Goal: Find specific page/section: Find specific page/section

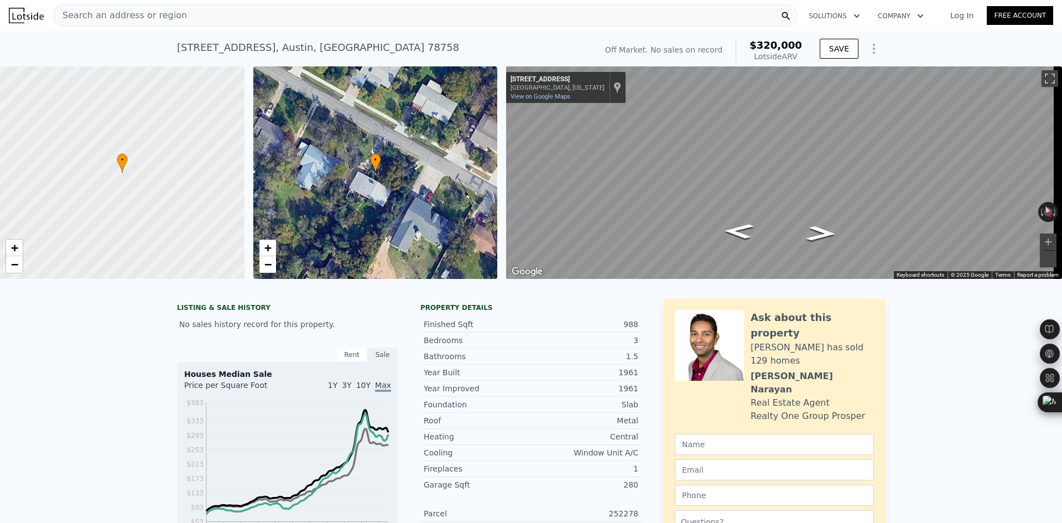
scroll to position [0, 266]
click at [160, 17] on span "Search an address or region" at bounding box center [120, 15] width 133 height 13
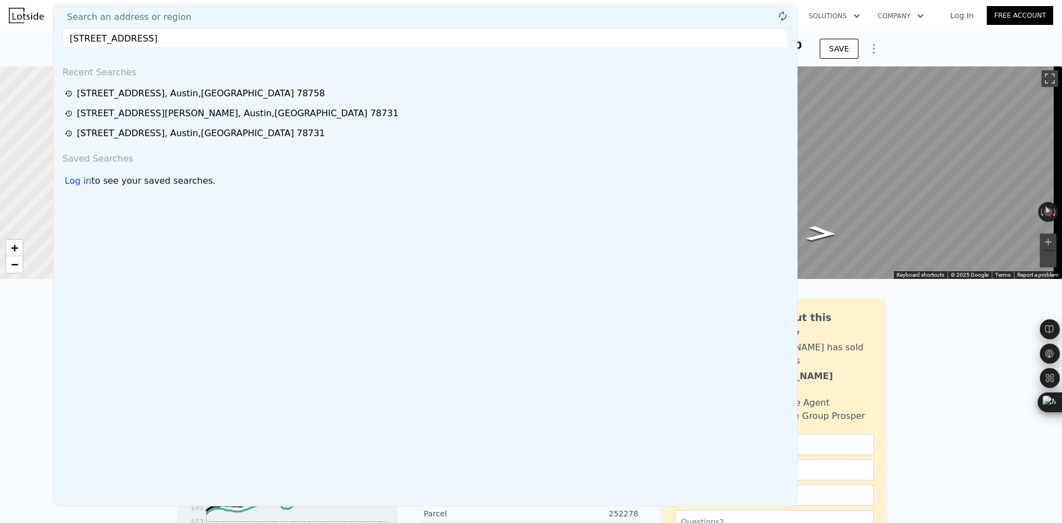
type input "[STREET_ADDRESS]"
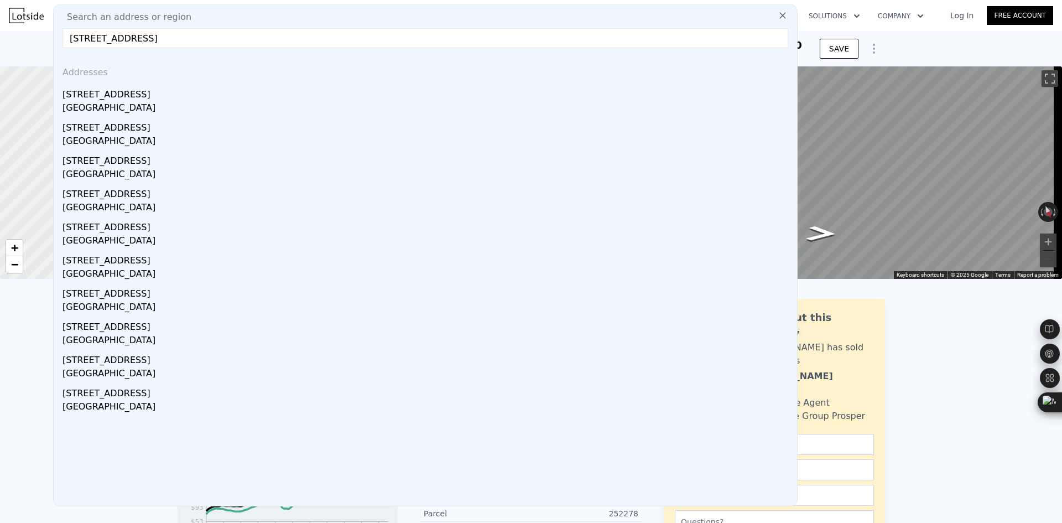
click at [122, 99] on div "[STREET_ADDRESS]" at bounding box center [428, 93] width 730 height 18
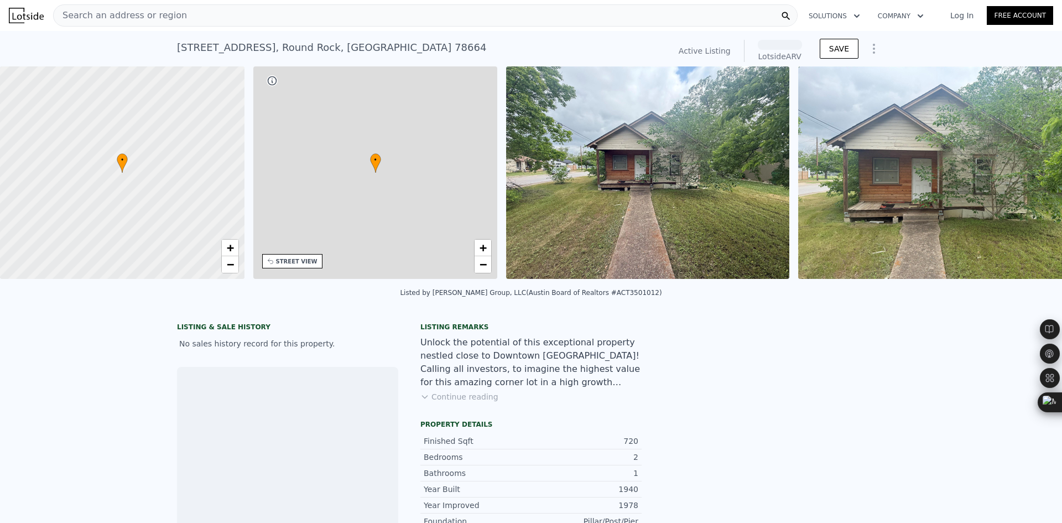
scroll to position [0, 258]
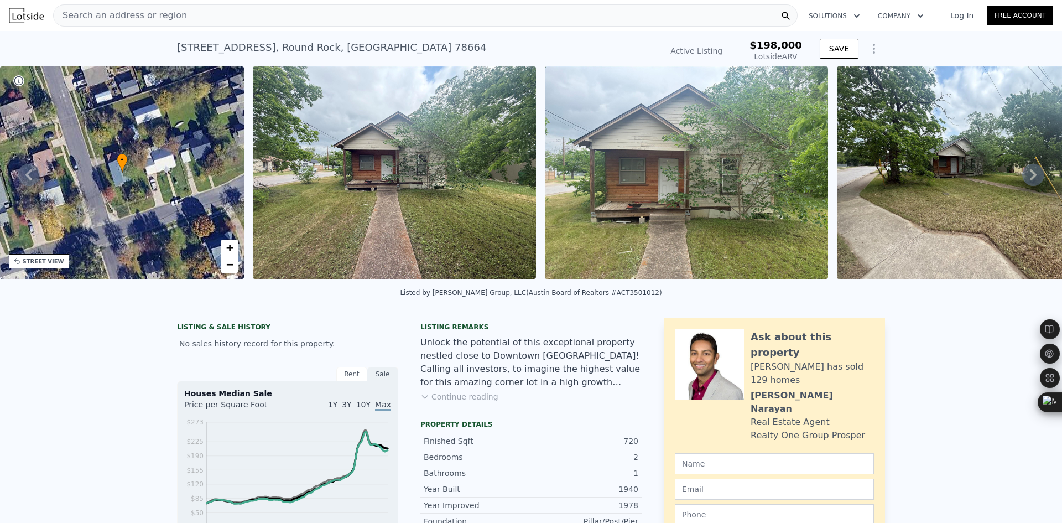
click at [237, 47] on div "[STREET_ADDRESS]" at bounding box center [331, 47] width 309 height 15
copy div "[STREET_ADDRESS] Active at (~ARV $198k )"
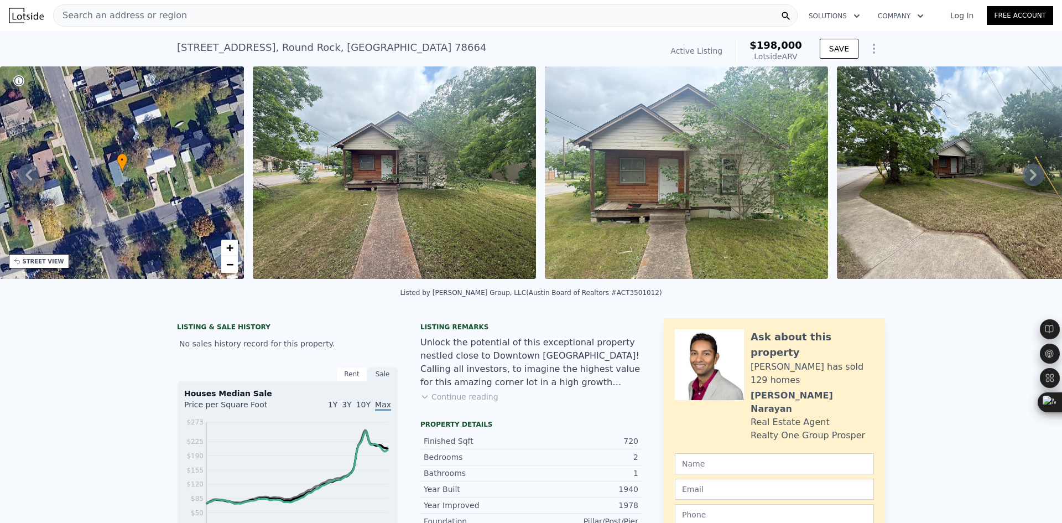
click at [77, 14] on span "Search an address or region" at bounding box center [120, 15] width 133 height 13
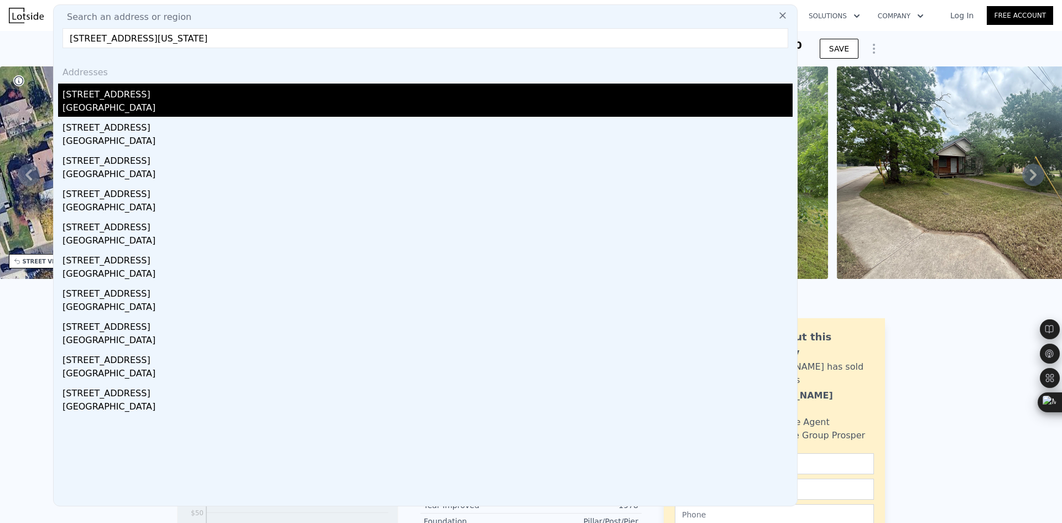
type input "[STREET_ADDRESS][US_STATE]"
click at [134, 99] on div "[STREET_ADDRESS]" at bounding box center [428, 93] width 730 height 18
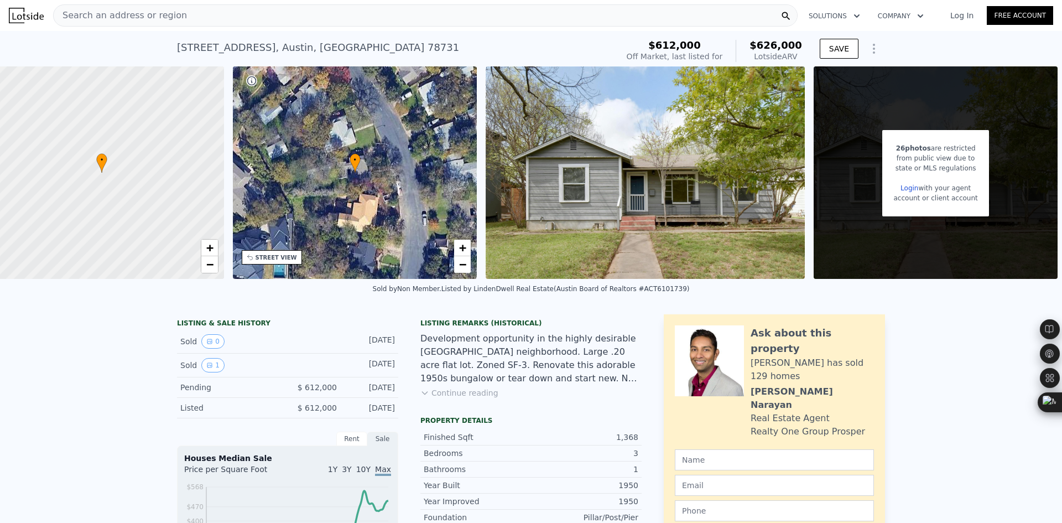
click at [151, 18] on span "Search an address or region" at bounding box center [120, 15] width 133 height 13
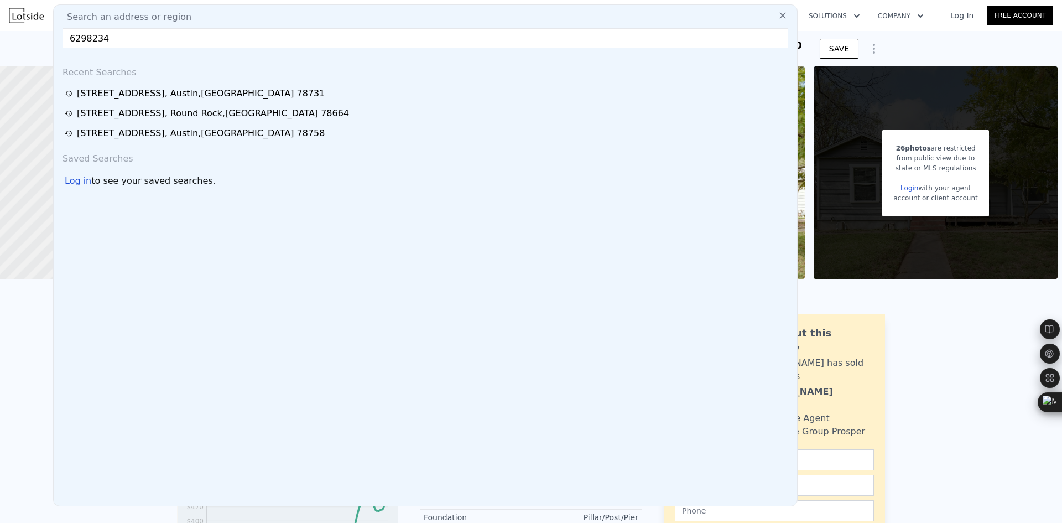
type input "6298234"
